Goal: Find contact information: Find contact information

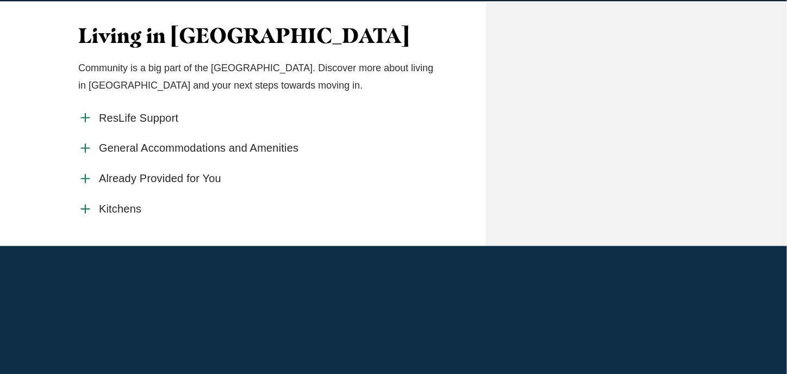
scroll to position [544, 0]
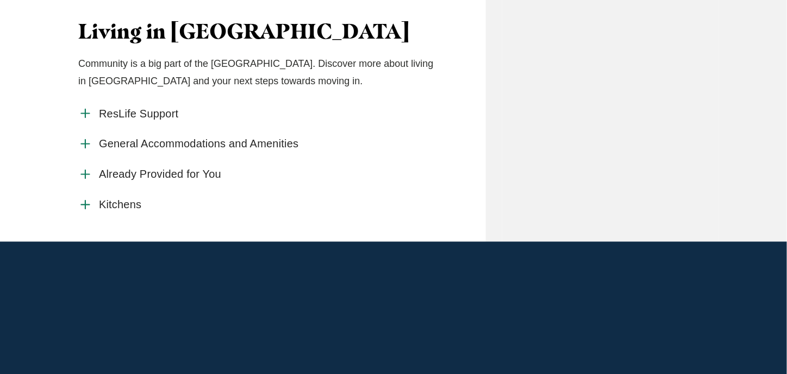
click at [104, 121] on span "ResLife Support" at bounding box center [138, 114] width 79 height 14
click at [0, 0] on input "ResLife Support" at bounding box center [0, 0] width 0 height 0
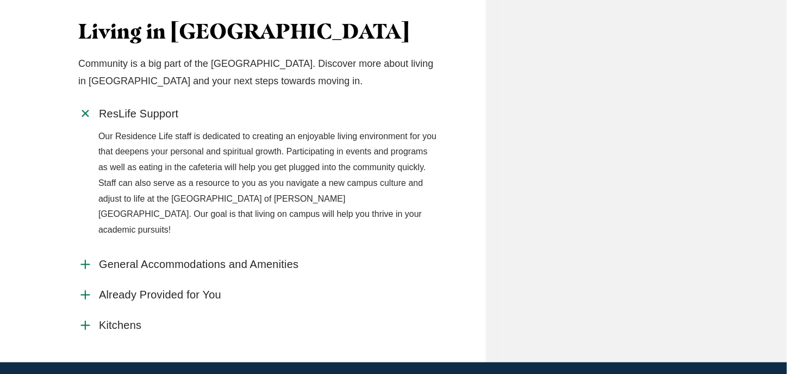
click at [149, 272] on span "General Accommodations and Amenities" at bounding box center [198, 265] width 199 height 14
click at [0, 0] on input "General Accommodations and Amenities" at bounding box center [0, 0] width 0 height 0
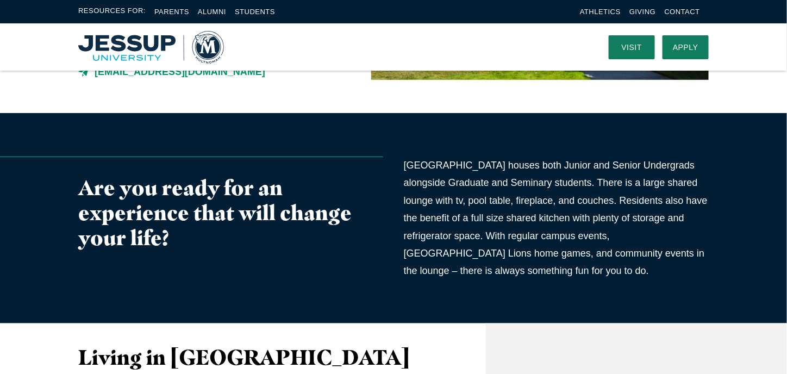
scroll to position [0, 0]
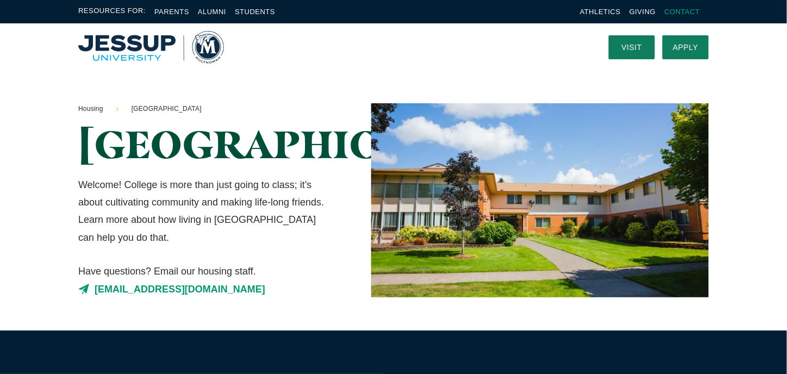
click at [676, 9] on link "Contact" at bounding box center [682, 12] width 35 height 8
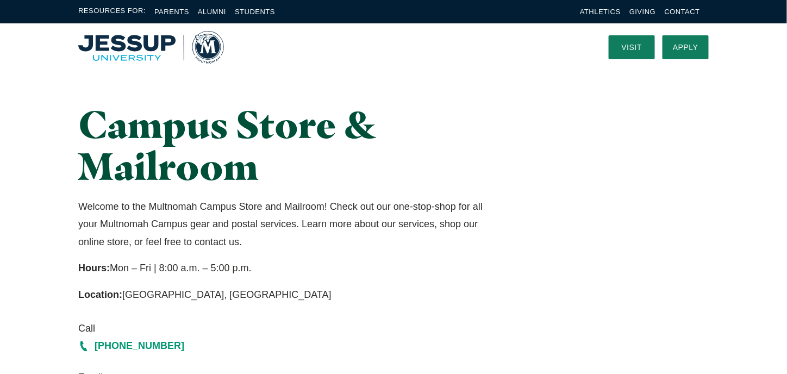
scroll to position [54, 0]
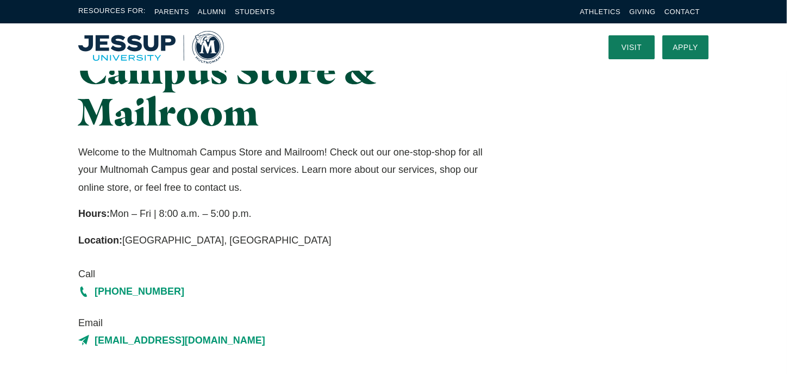
drag, startPoint x: 68, startPoint y: 158, endPoint x: 335, endPoint y: 224, distance: 274.5
click at [335, 224] on div "Campus Store & Mailroom Welcome to the [GEOGRAPHIC_DATA] Store and Mailroom! Ch…" at bounding box center [285, 199] width 434 height 301
